Goal: Information Seeking & Learning: Find specific fact

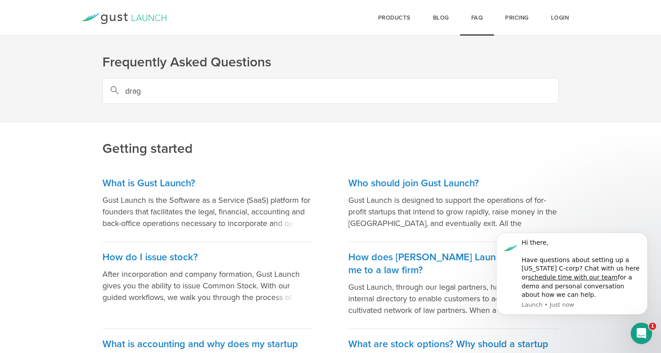
click at [349, 87] on input "drag" at bounding box center [330, 91] width 456 height 26
type input "d"
type input "t"
type input "along"
